Goal: Task Accomplishment & Management: Use online tool/utility

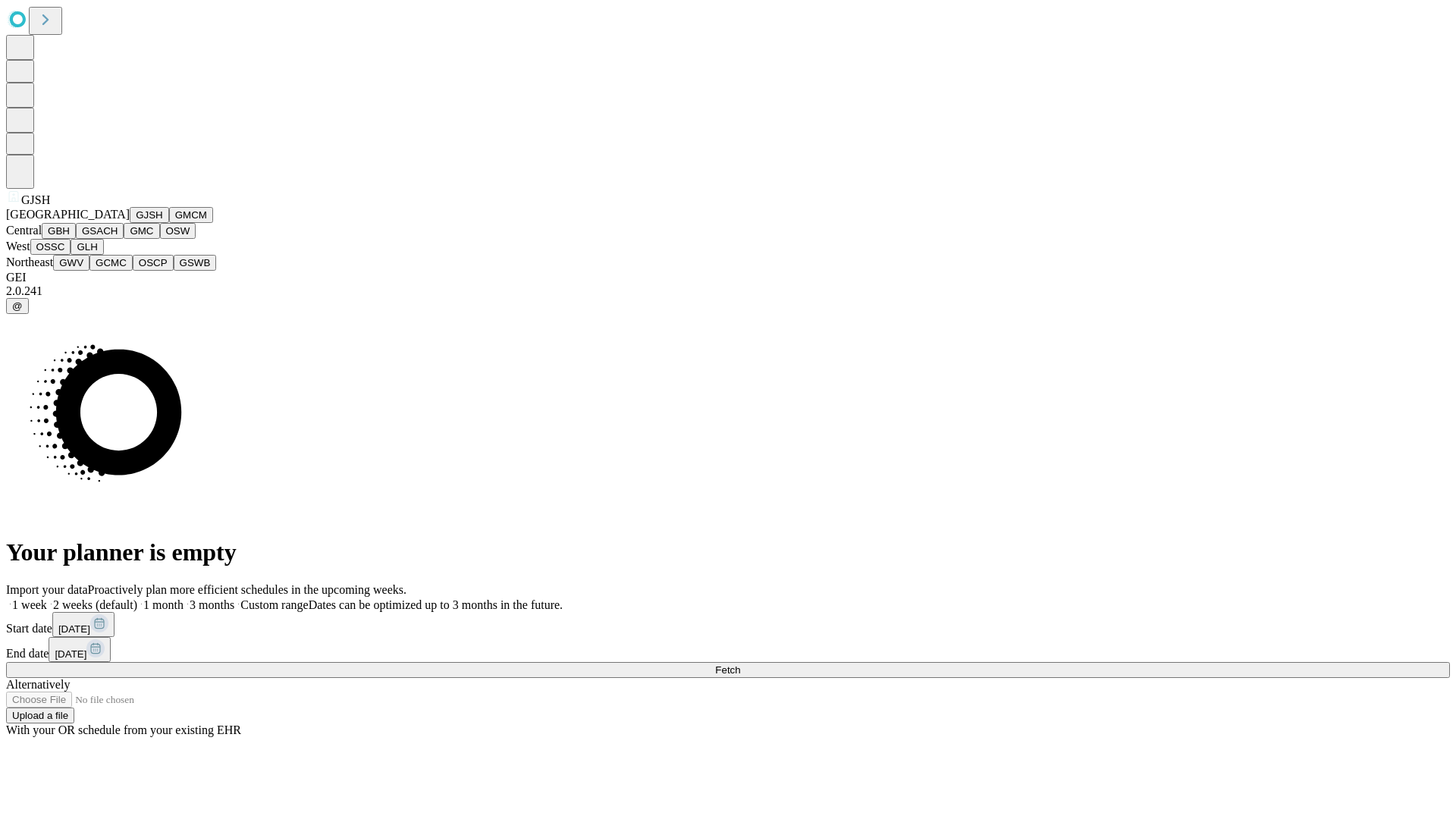
click at [129, 223] on button "GJSH" at bounding box center [149, 215] width 40 height 16
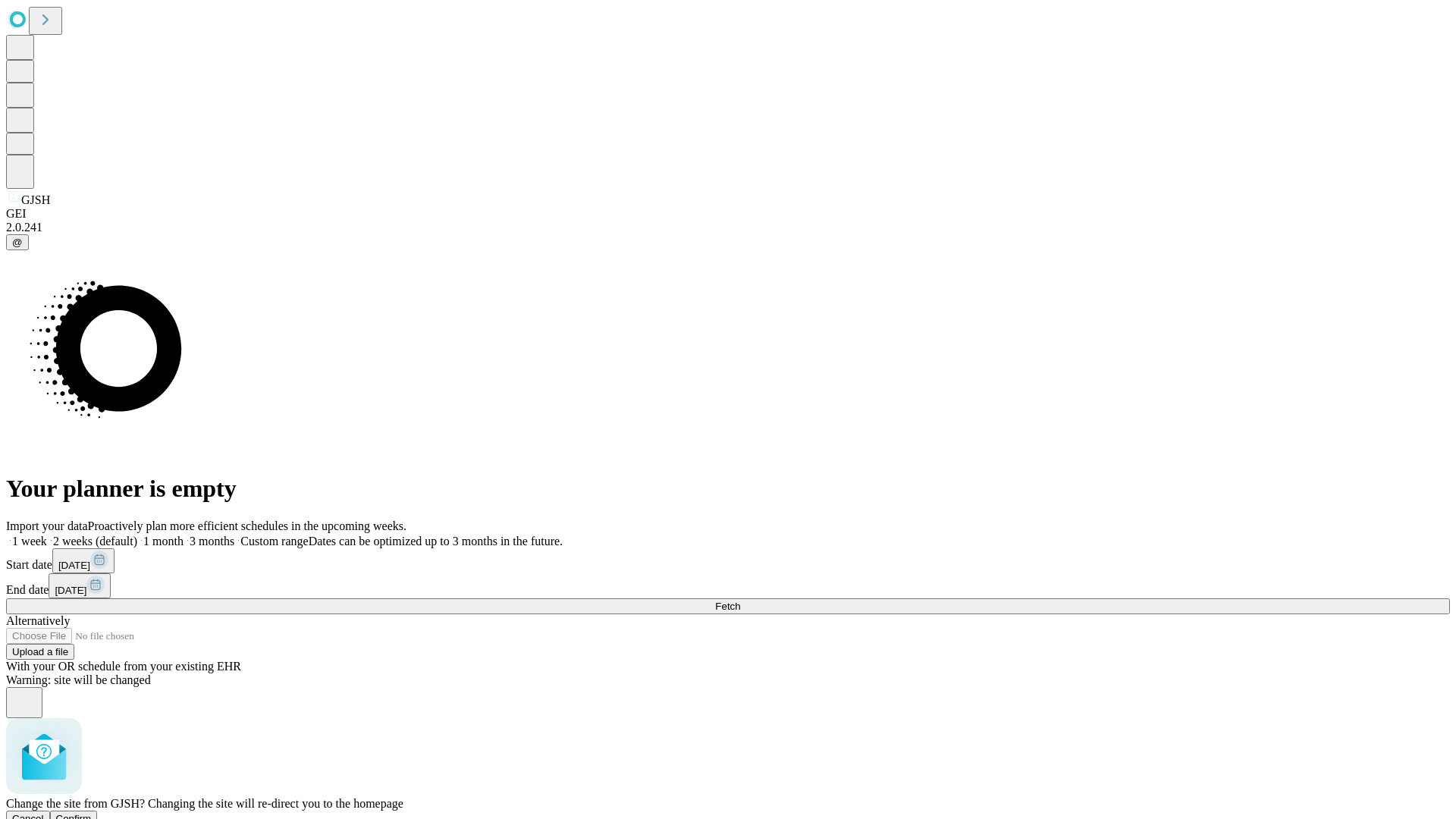
click at [92, 813] on span "Confirm" at bounding box center [74, 818] width 36 height 11
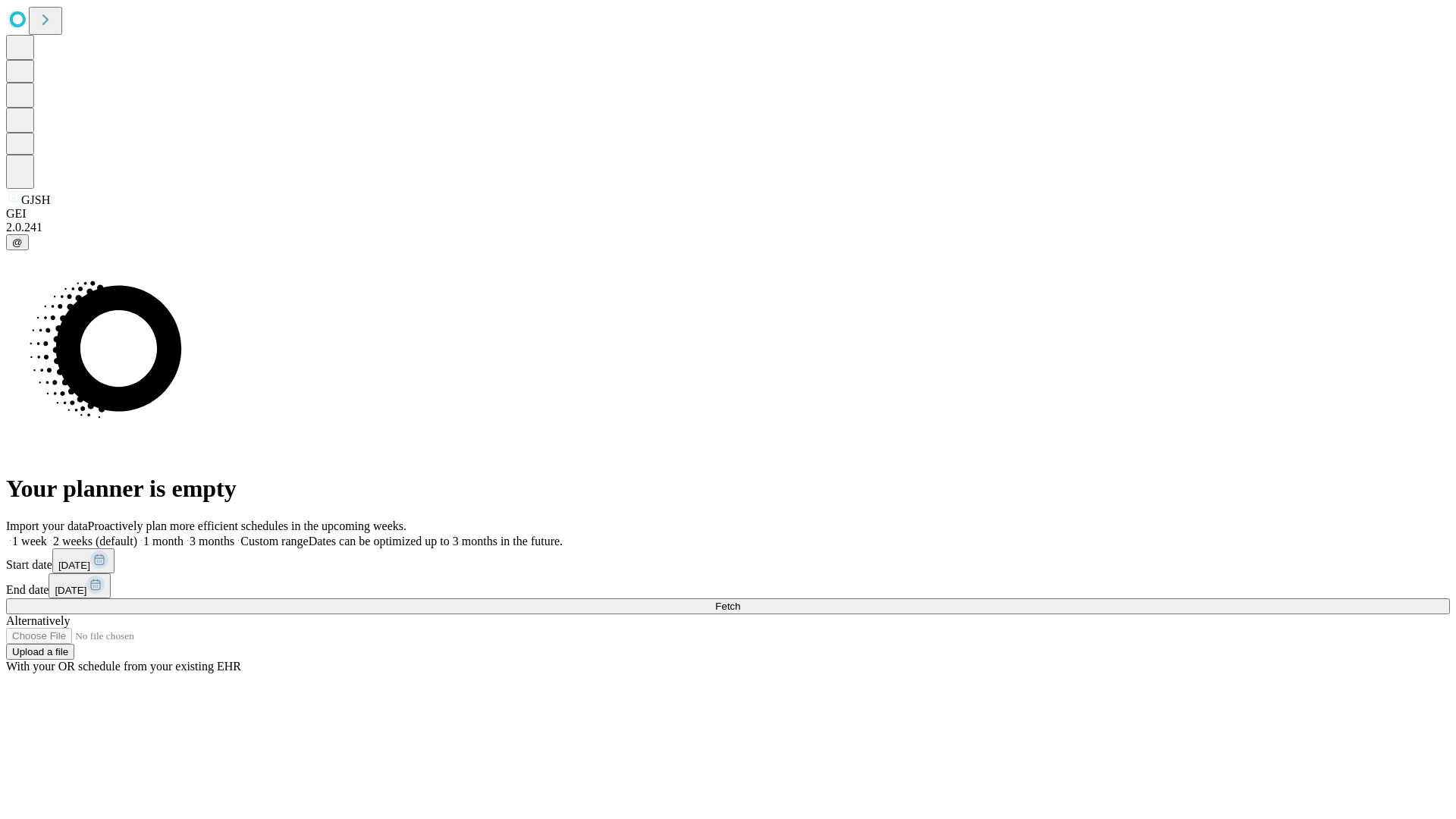
click at [183, 534] on label "1 month" at bounding box center [160, 540] width 47 height 13
click at [740, 600] on span "Fetch" at bounding box center [728, 605] width 25 height 11
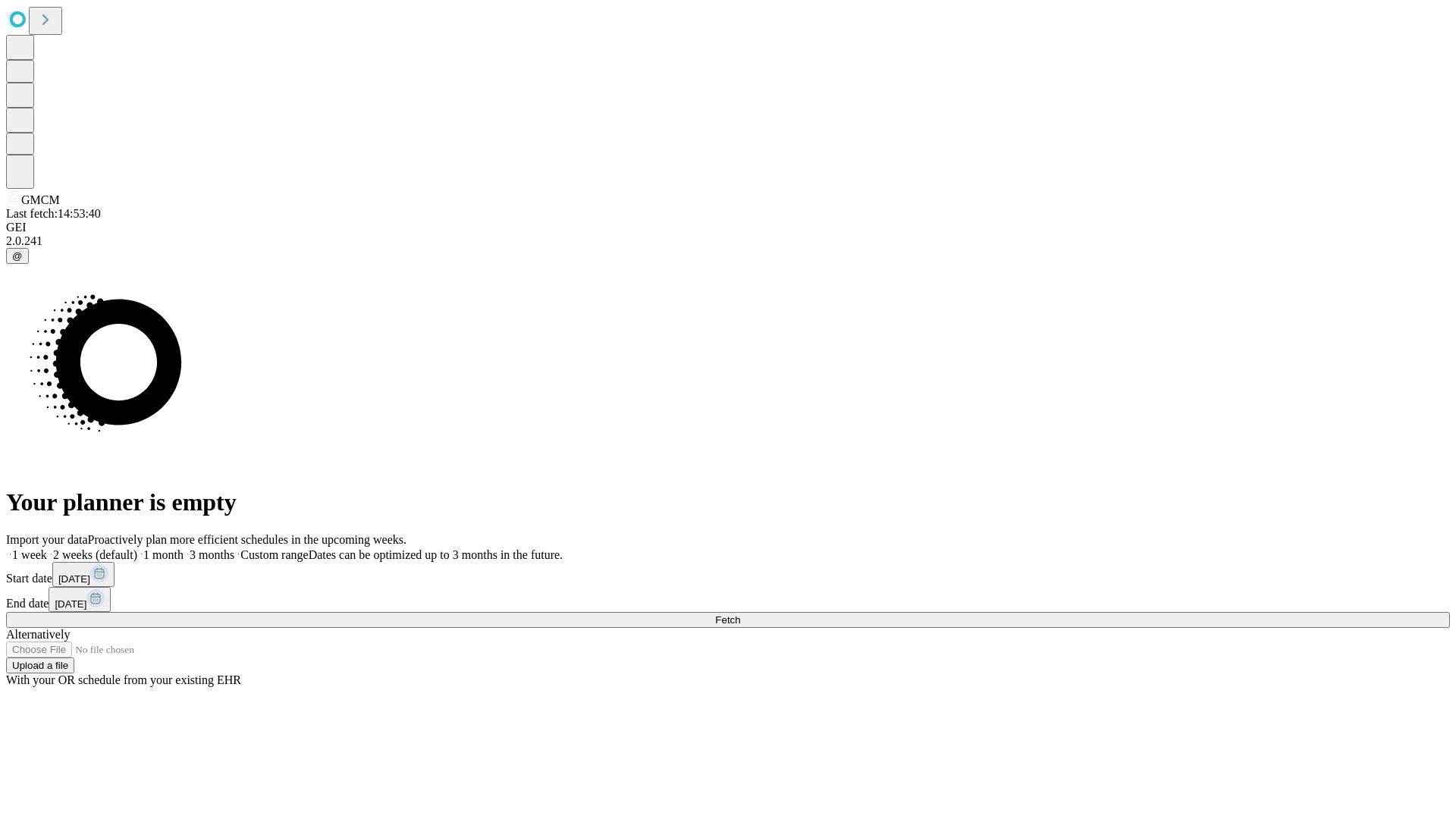
click at [183, 548] on label "1 month" at bounding box center [160, 554] width 47 height 13
click at [740, 614] on span "Fetch" at bounding box center [728, 620] width 25 height 11
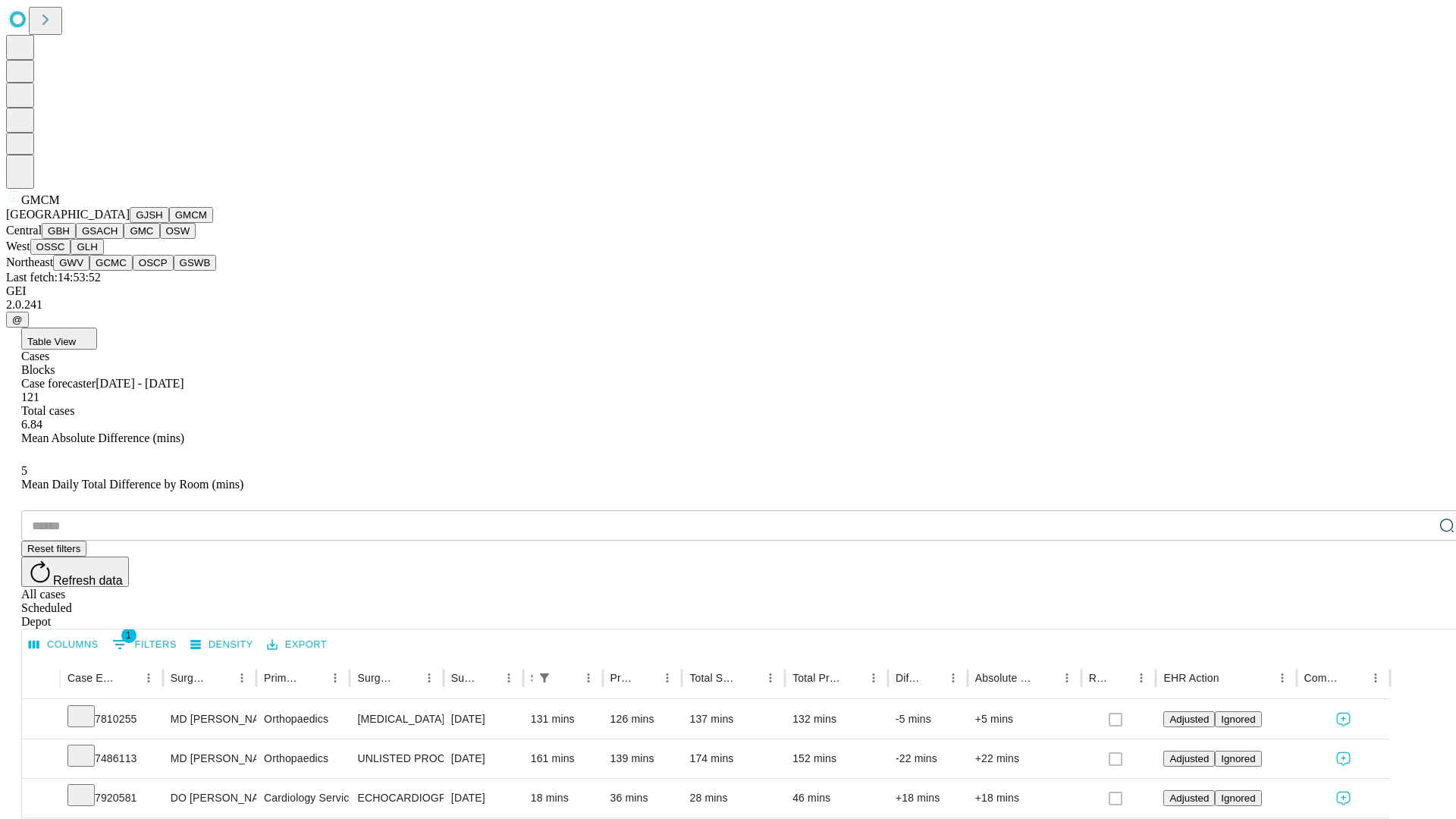
click at [76, 239] on button "GBH" at bounding box center [58, 231] width 34 height 16
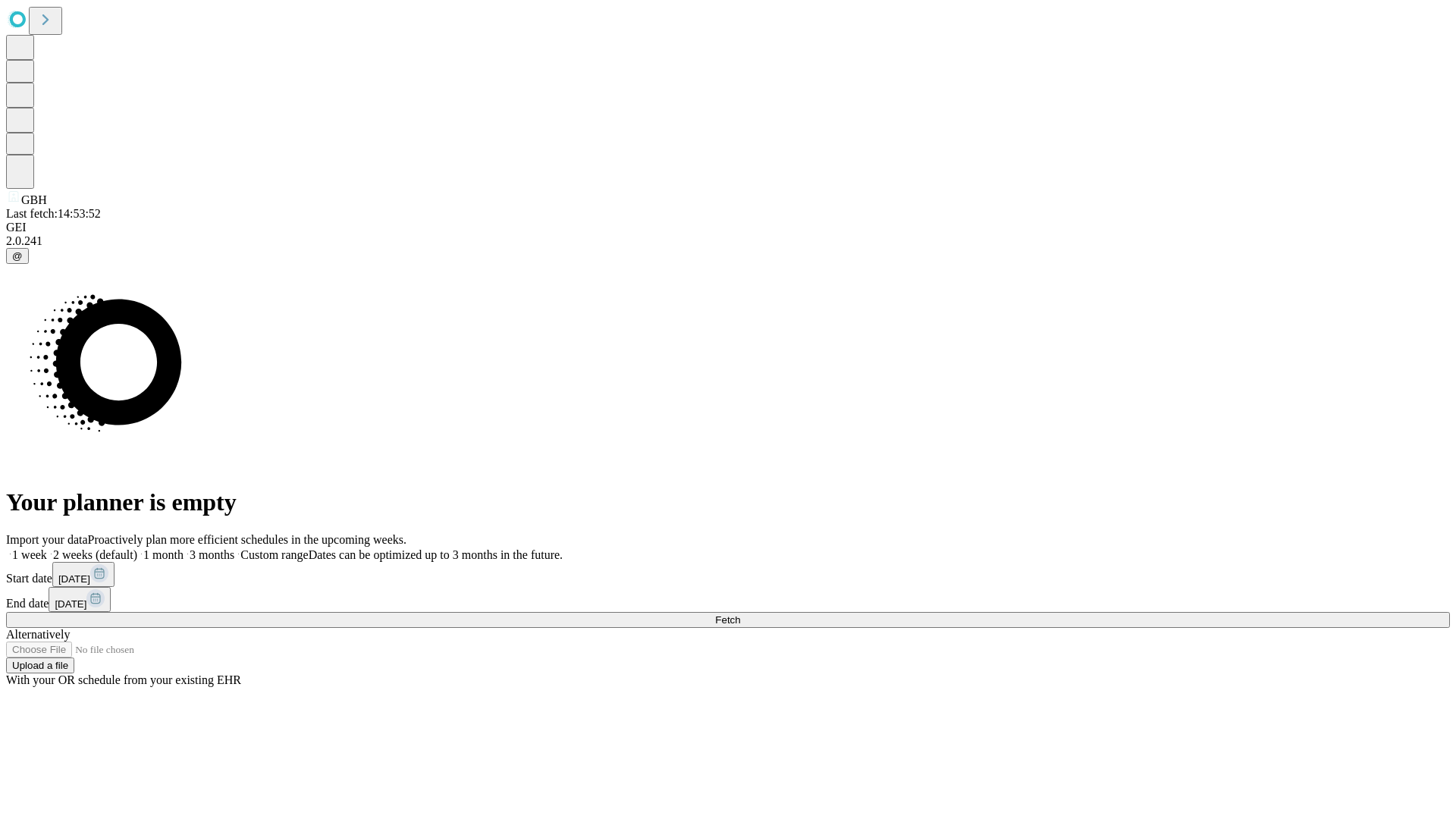
click at [183, 548] on label "1 month" at bounding box center [160, 554] width 47 height 13
click at [740, 614] on span "Fetch" at bounding box center [728, 620] width 25 height 11
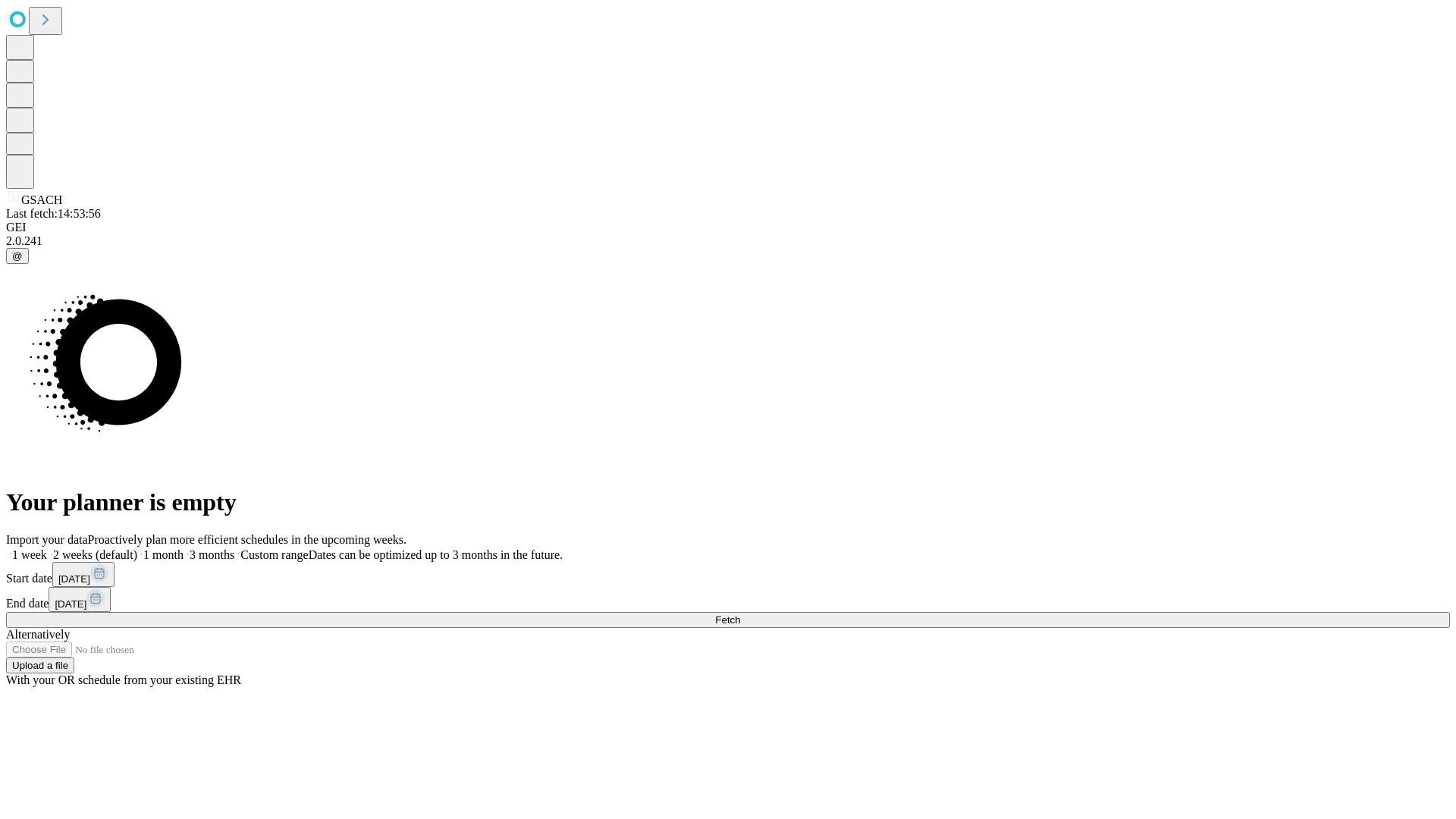
click at [183, 548] on label "1 month" at bounding box center [160, 554] width 47 height 13
click at [740, 614] on span "Fetch" at bounding box center [728, 620] width 25 height 11
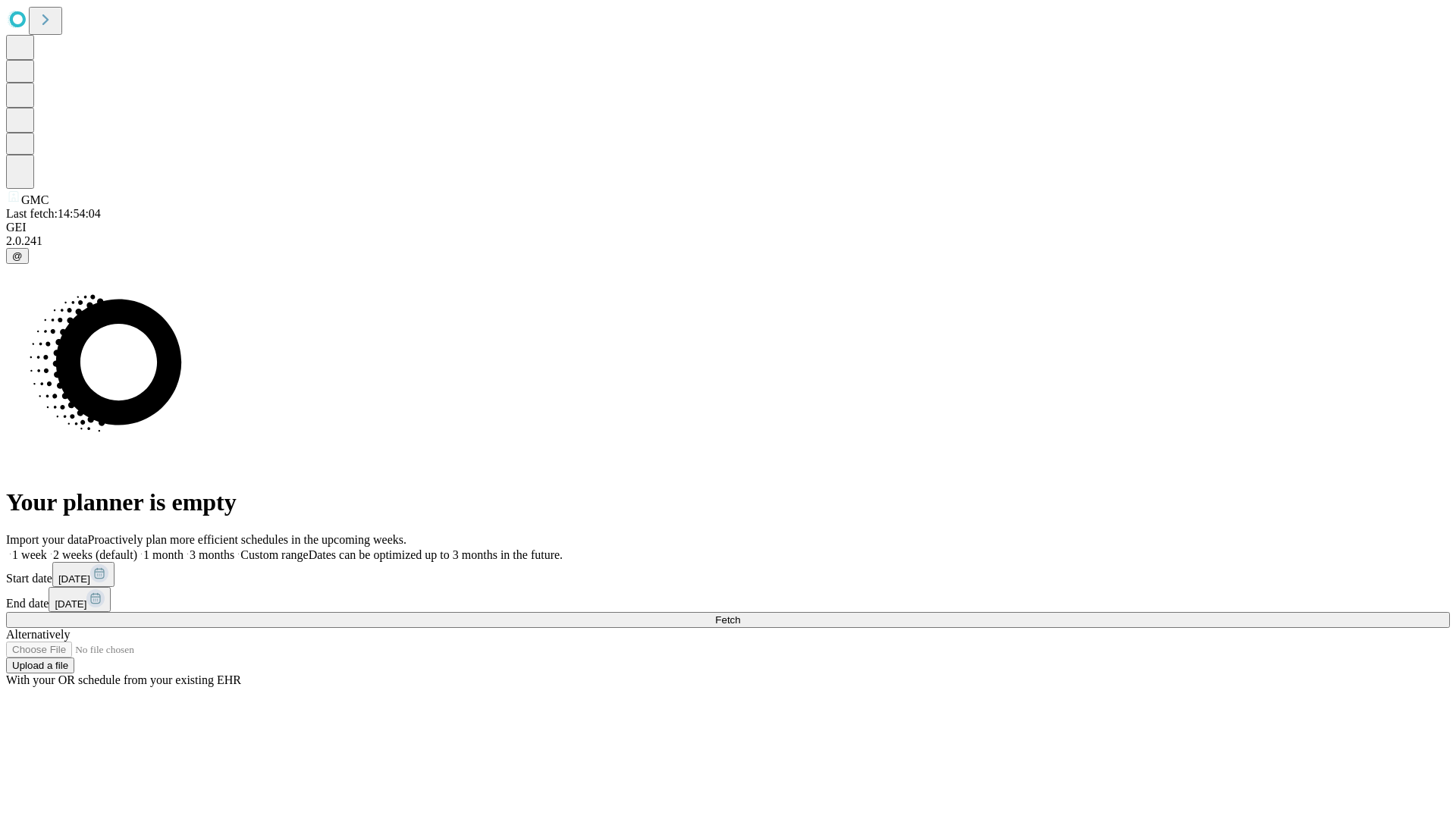
click at [740, 614] on span "Fetch" at bounding box center [728, 620] width 25 height 11
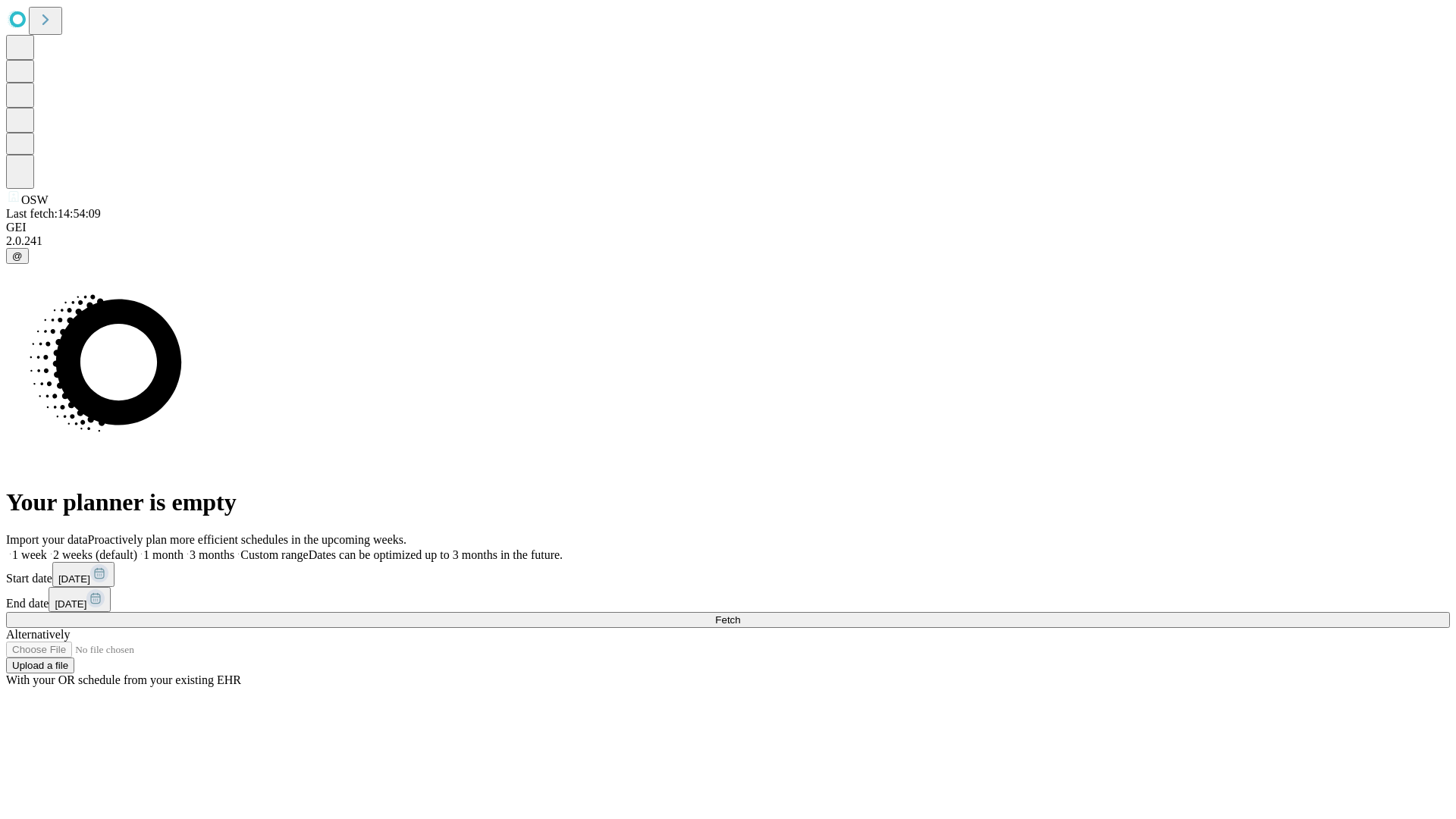
click at [183, 548] on label "1 month" at bounding box center [160, 554] width 47 height 13
click at [740, 614] on span "Fetch" at bounding box center [728, 620] width 25 height 11
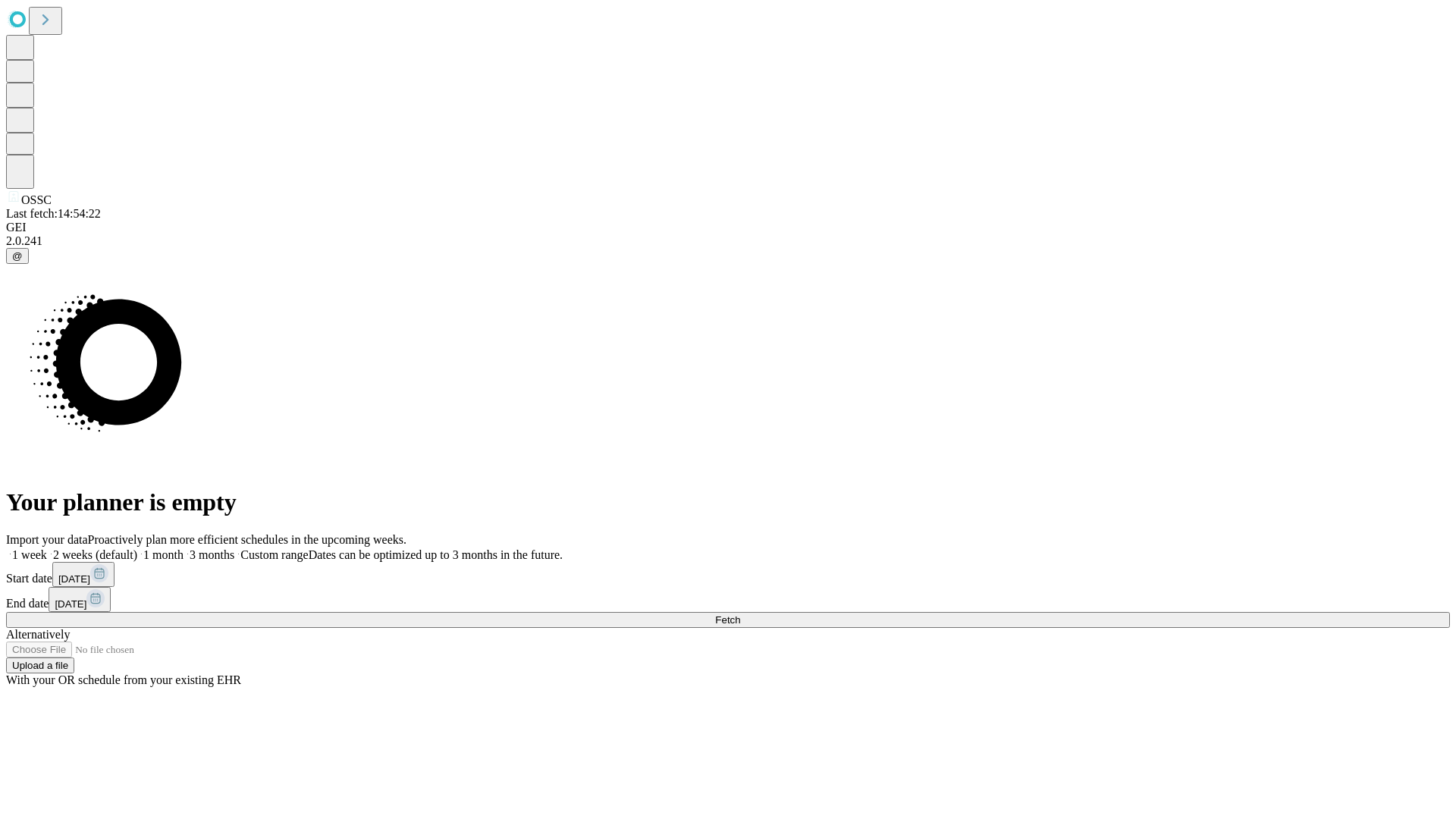
click at [183, 548] on label "1 month" at bounding box center [160, 554] width 47 height 13
click at [740, 614] on span "Fetch" at bounding box center [728, 620] width 25 height 11
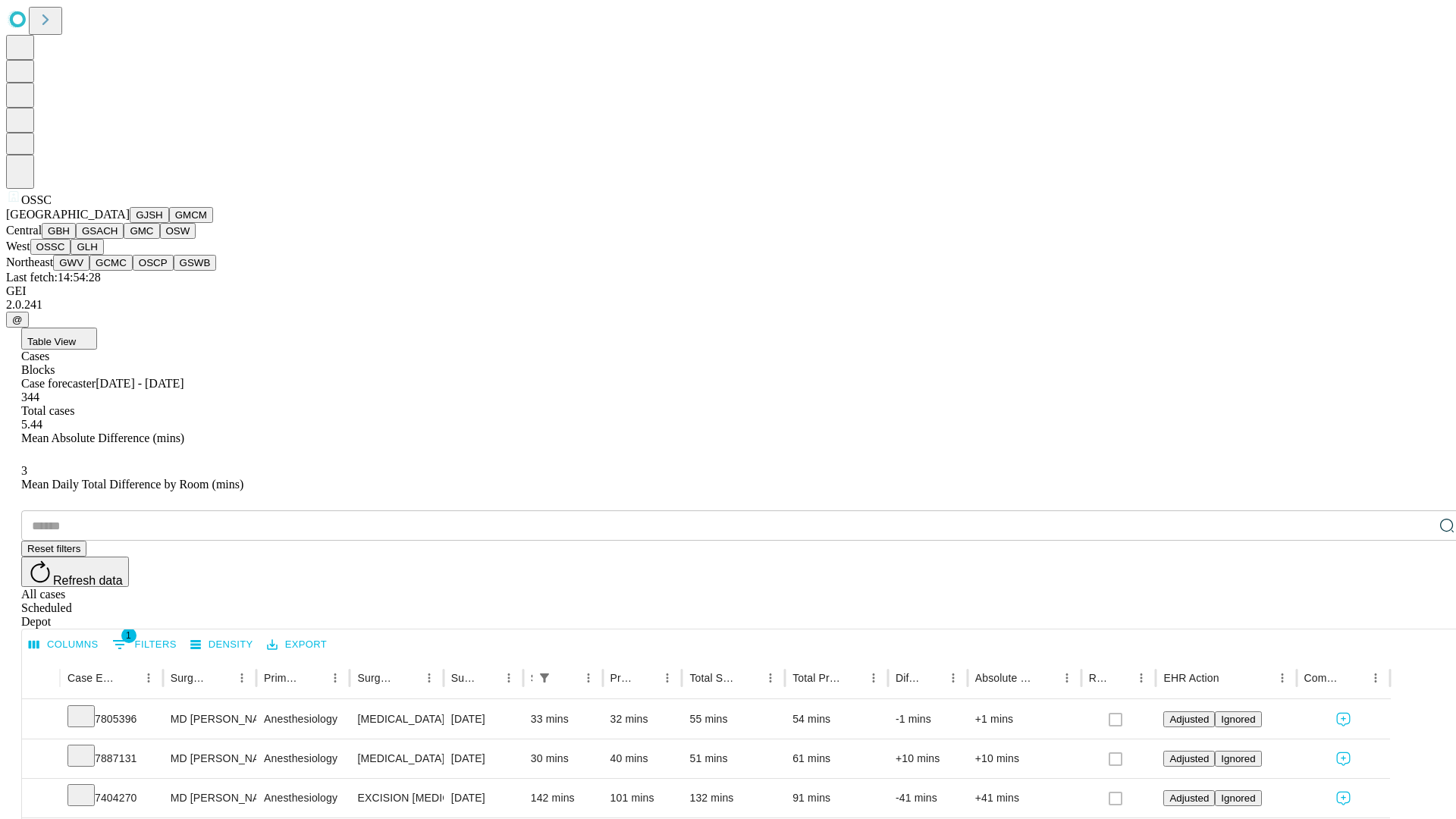
click at [103, 254] on button "GLH" at bounding box center [86, 247] width 33 height 16
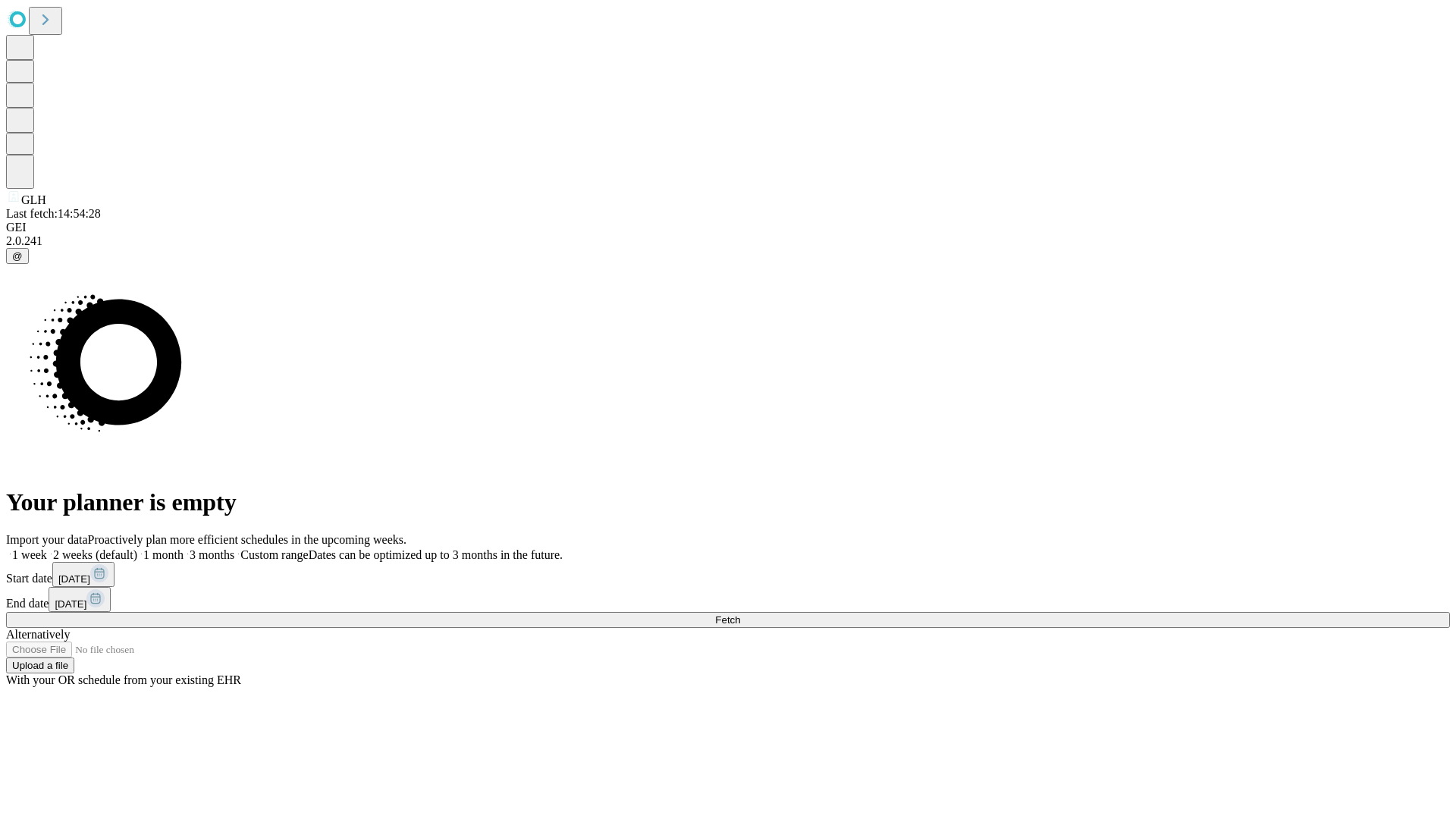
click at [183, 548] on label "1 month" at bounding box center [160, 554] width 47 height 13
click at [740, 614] on span "Fetch" at bounding box center [728, 620] width 25 height 11
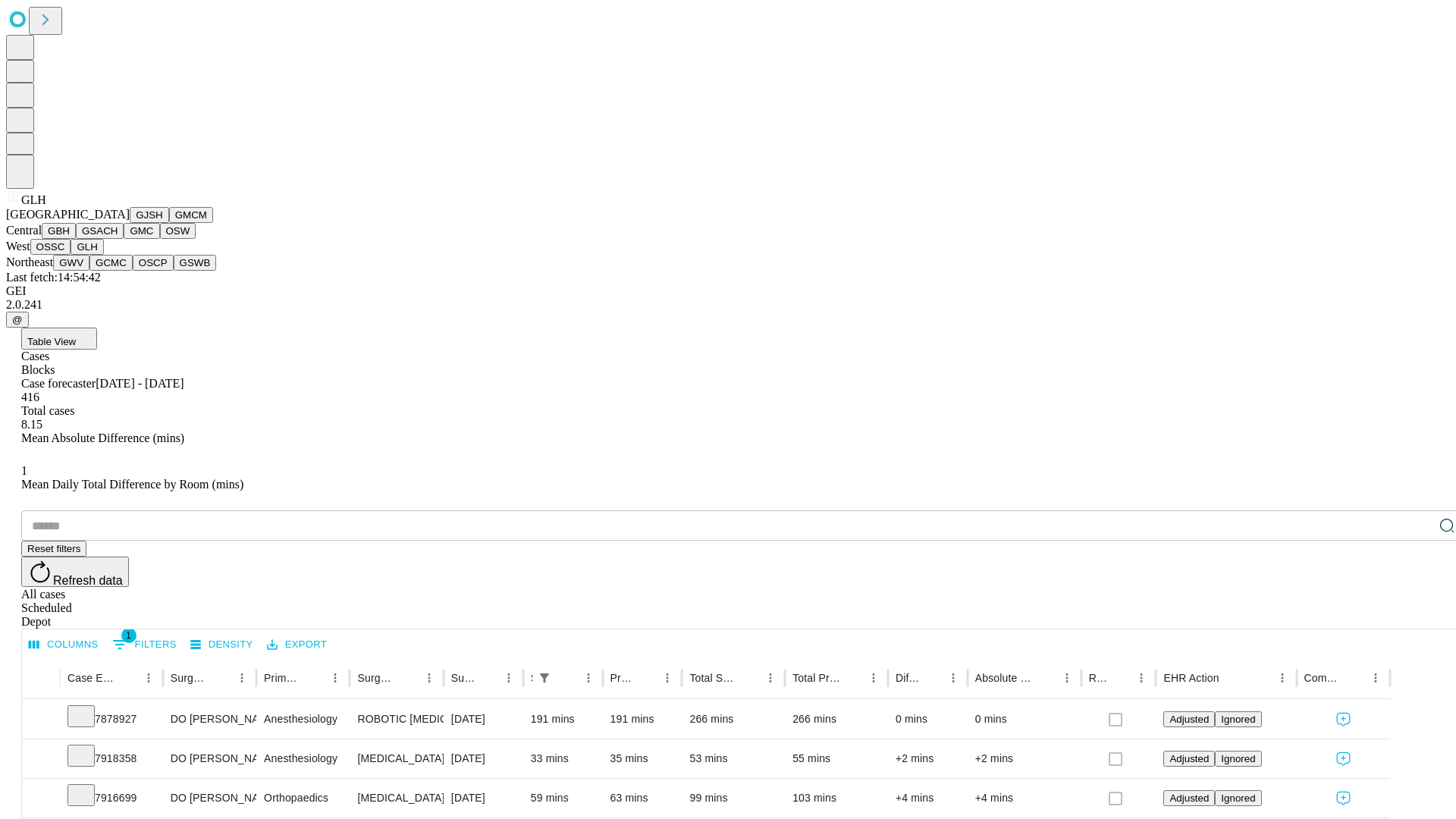
click at [90, 270] on button "GWV" at bounding box center [71, 262] width 36 height 16
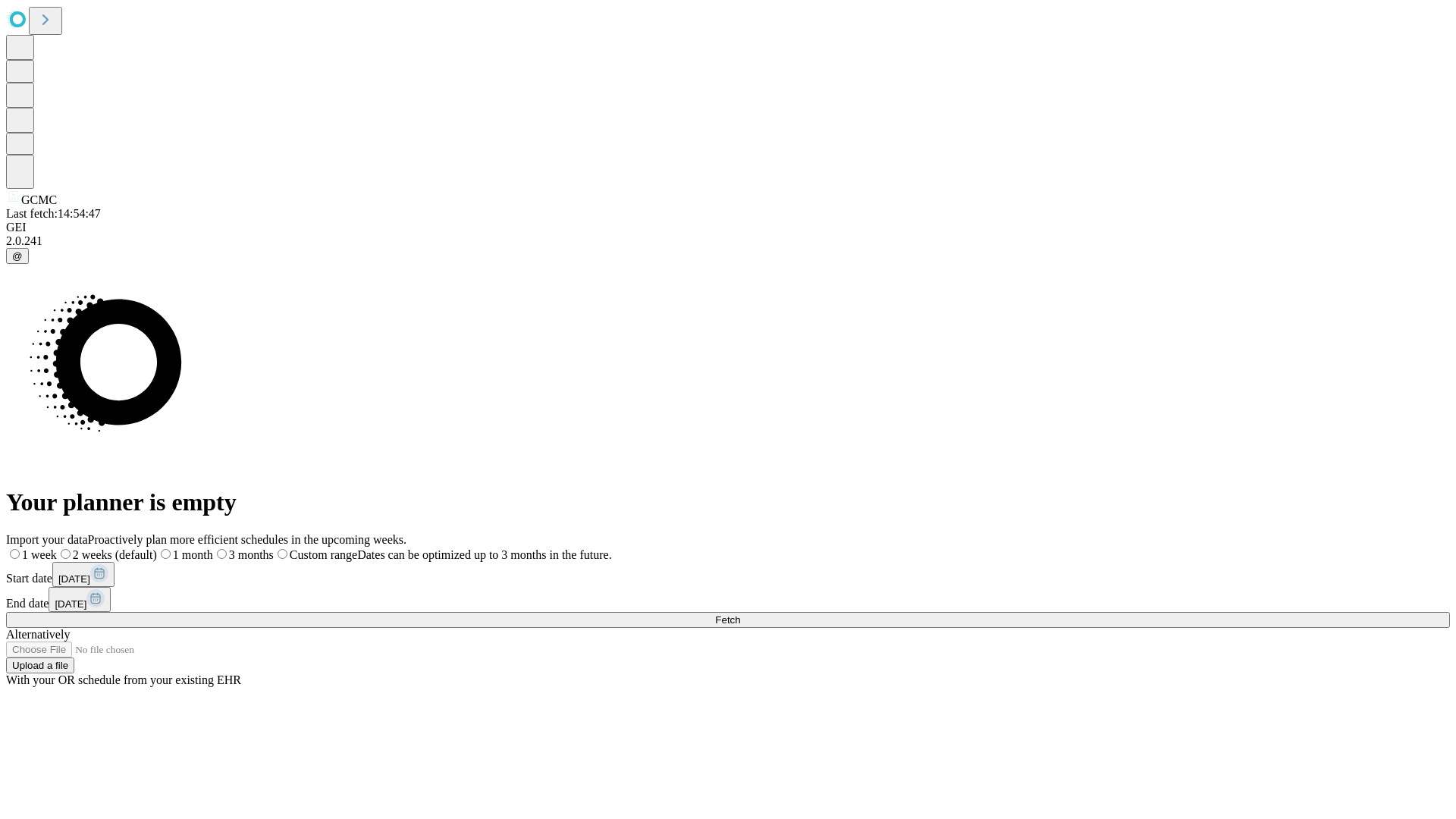
click at [740, 614] on span "Fetch" at bounding box center [728, 620] width 25 height 11
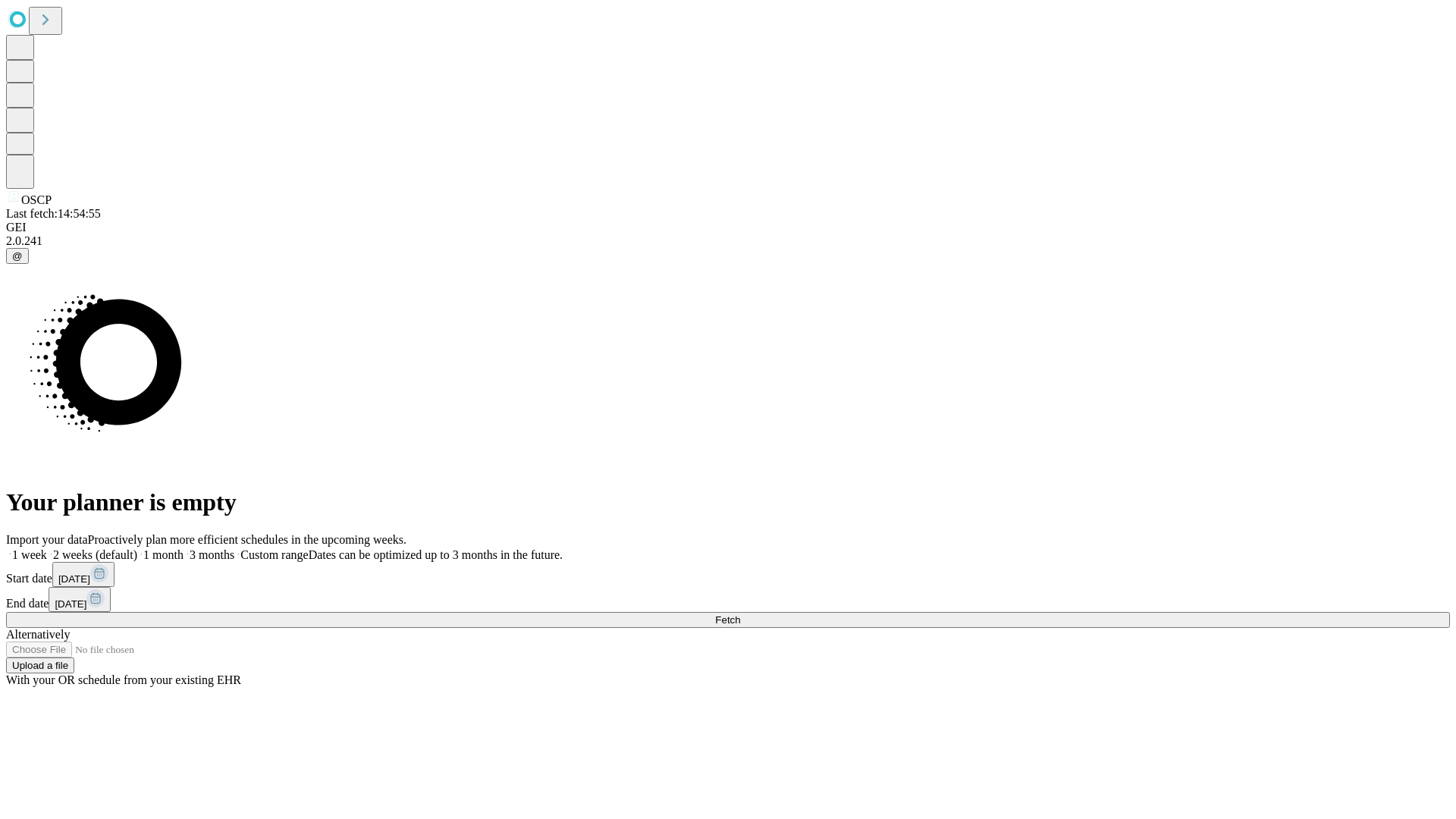
click at [183, 548] on label "1 month" at bounding box center [160, 554] width 47 height 13
click at [740, 614] on span "Fetch" at bounding box center [728, 620] width 25 height 11
click at [183, 548] on label "1 month" at bounding box center [160, 554] width 47 height 13
click at [740, 614] on span "Fetch" at bounding box center [728, 620] width 25 height 11
